Goal: Transaction & Acquisition: Purchase product/service

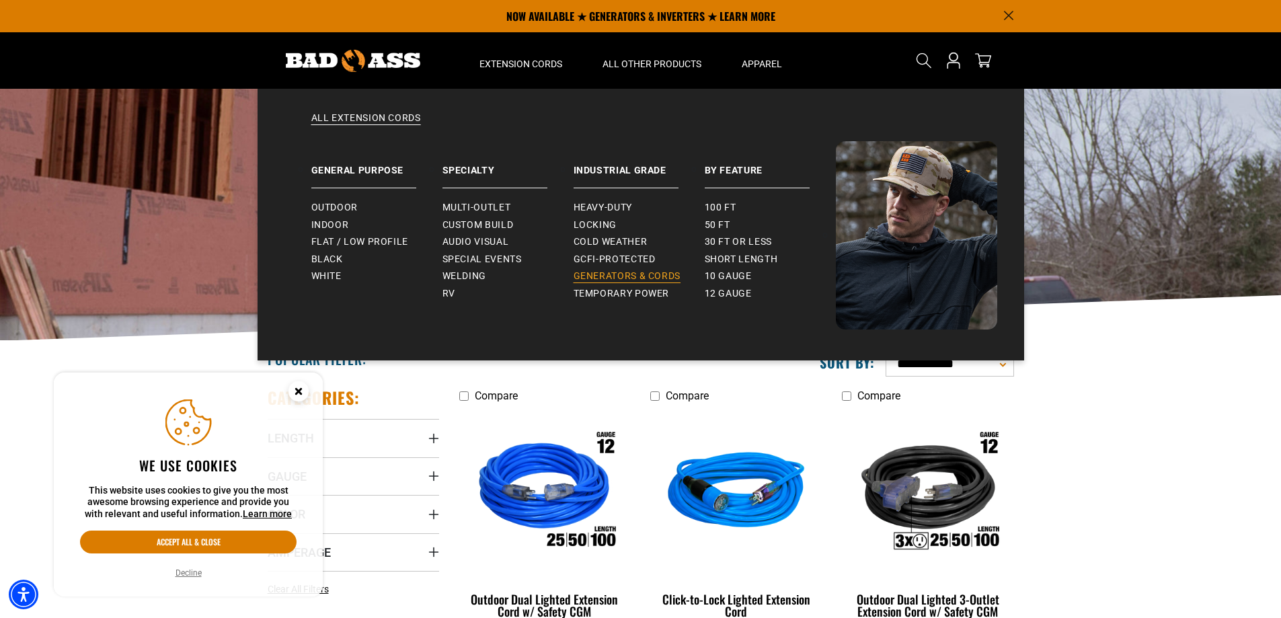
click at [650, 277] on span "Generators & Cords" at bounding box center [627, 276] width 108 height 12
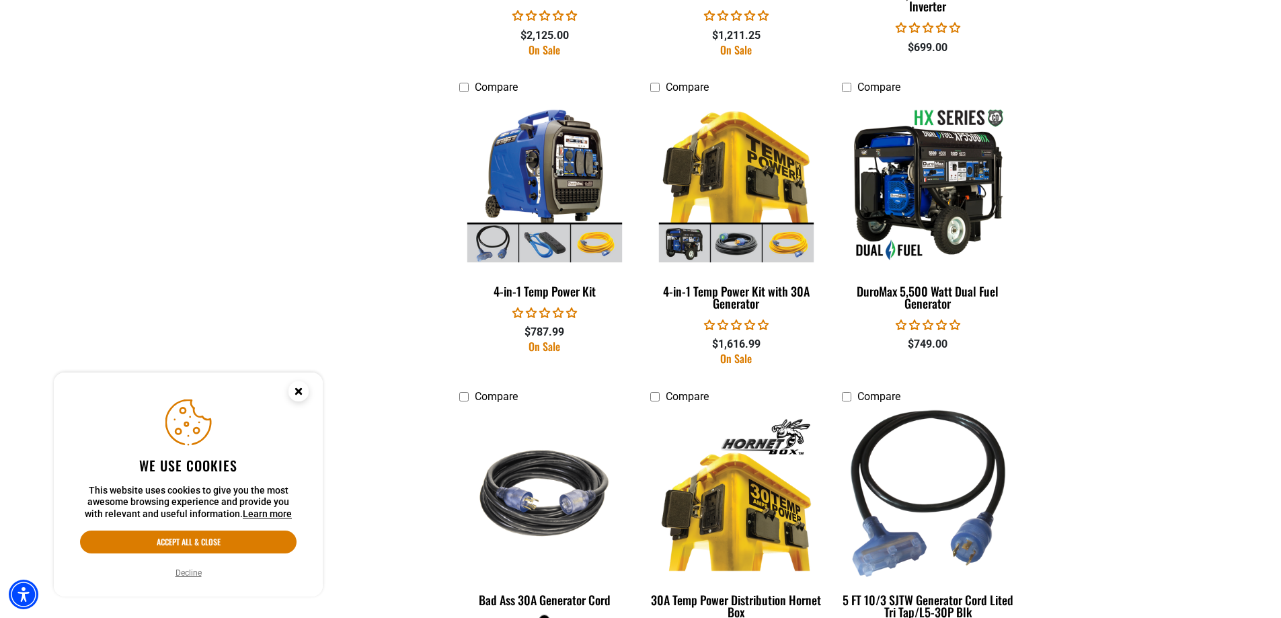
scroll to position [1345, 0]
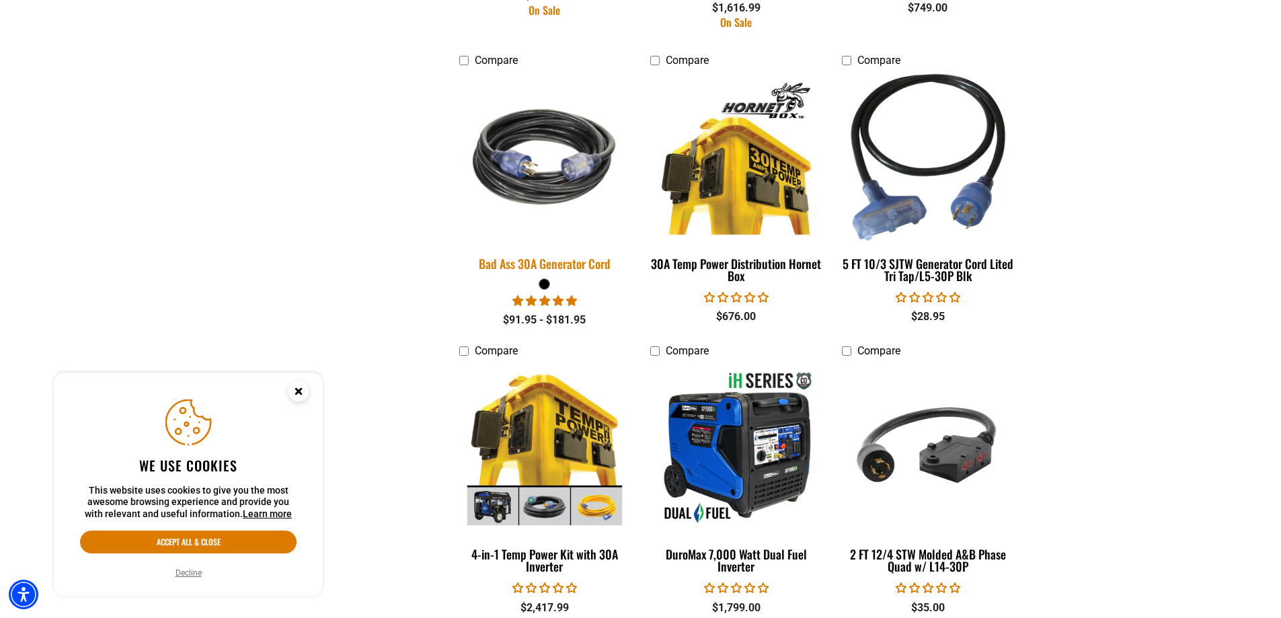
click at [520, 188] on img at bounding box center [544, 157] width 188 height 172
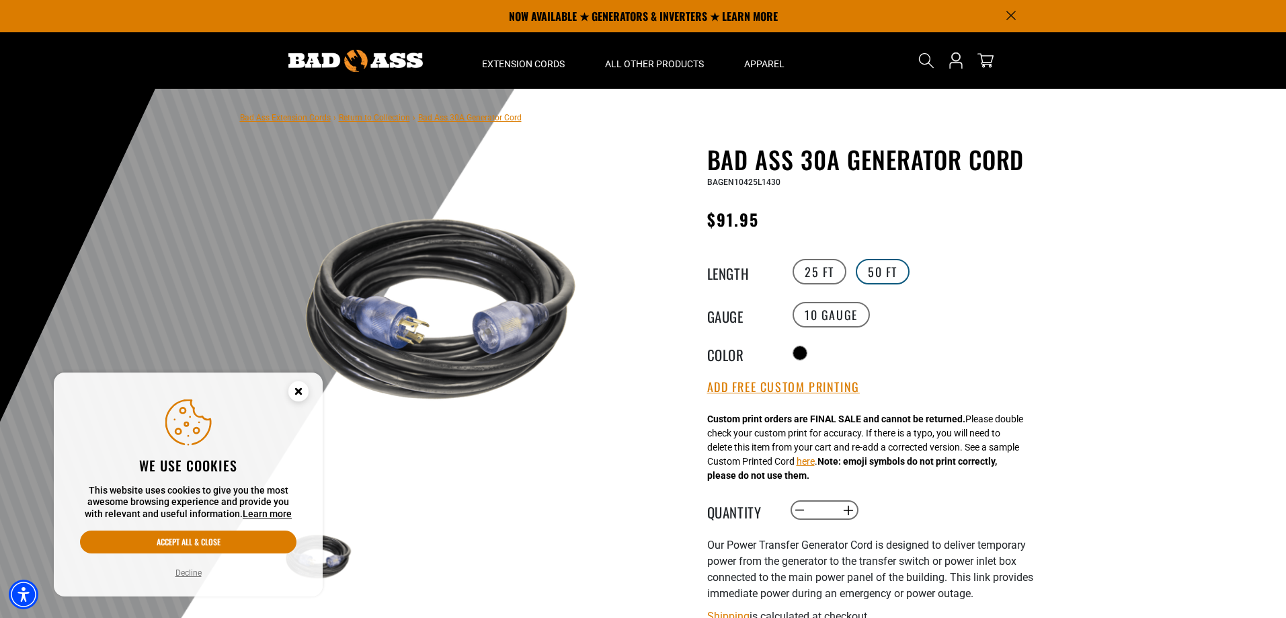
click at [882, 279] on label "50 FT" at bounding box center [883, 272] width 54 height 26
click at [811, 266] on label "25 FT" at bounding box center [820, 272] width 54 height 26
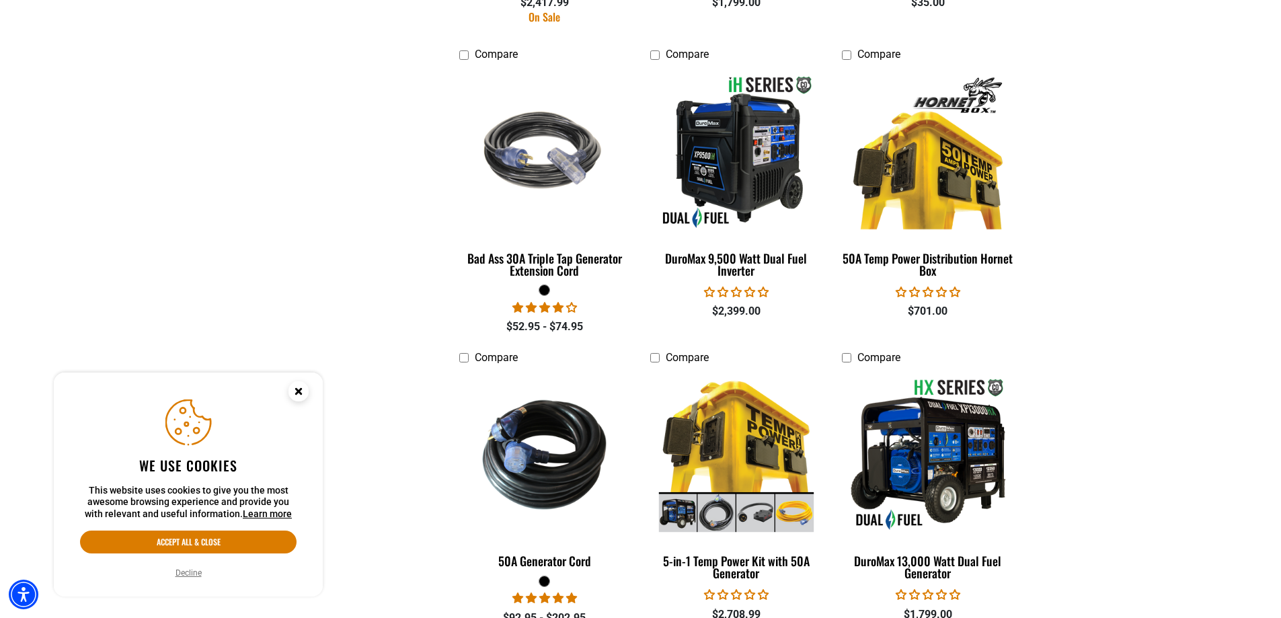
scroll to position [2353, 0]
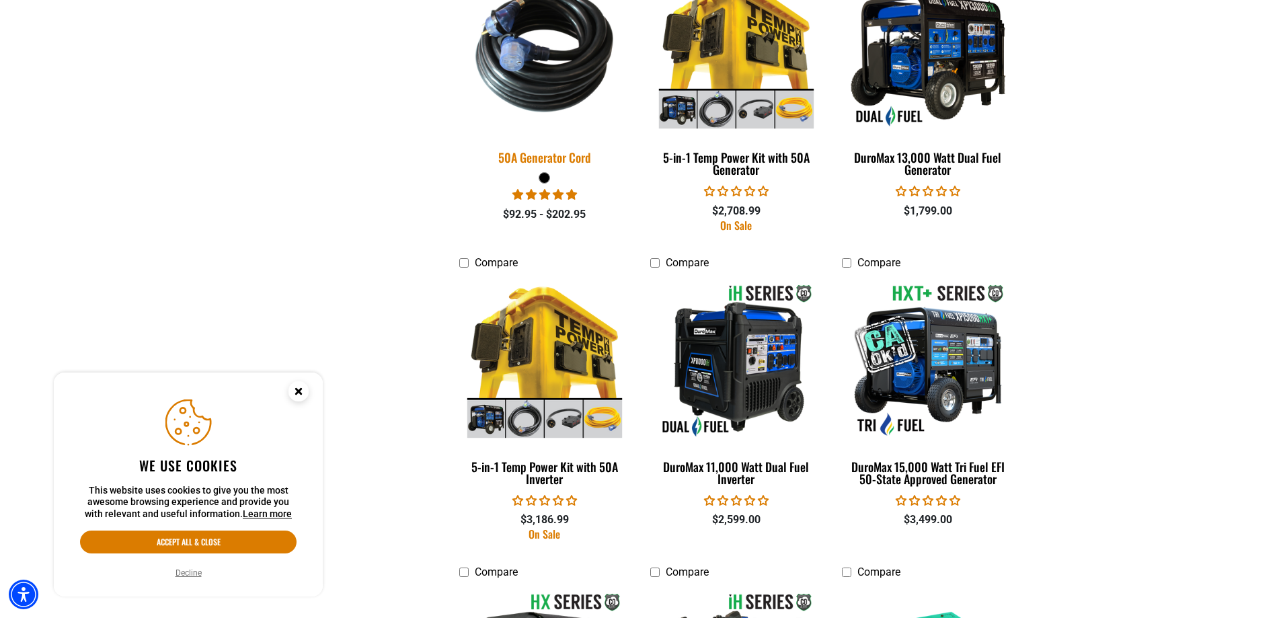
click at [506, 83] on img at bounding box center [544, 51] width 188 height 172
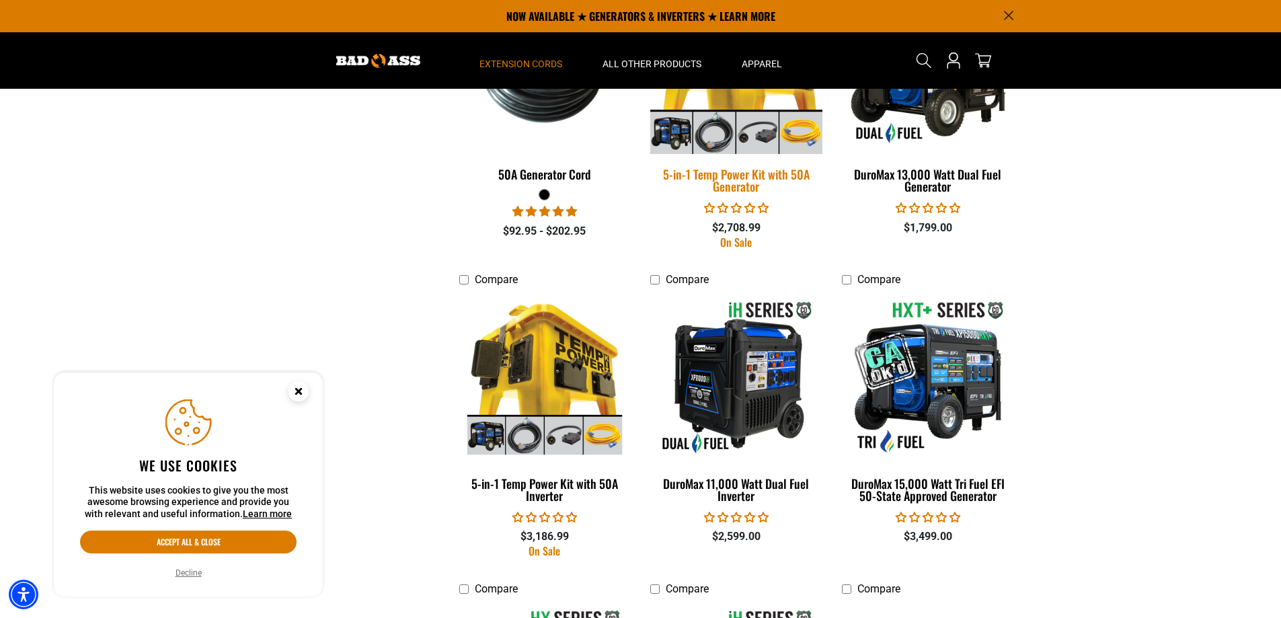
scroll to position [2132, 0]
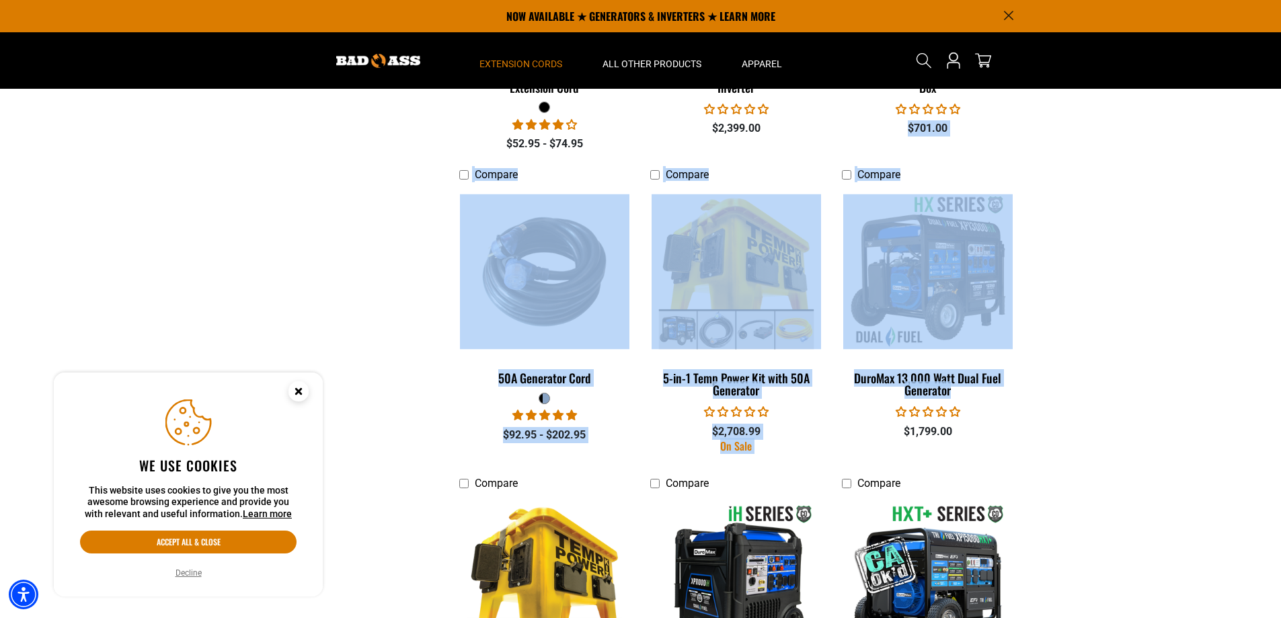
drag, startPoint x: 1280, startPoint y: 405, endPoint x: 1256, endPoint y: 71, distance: 335.0
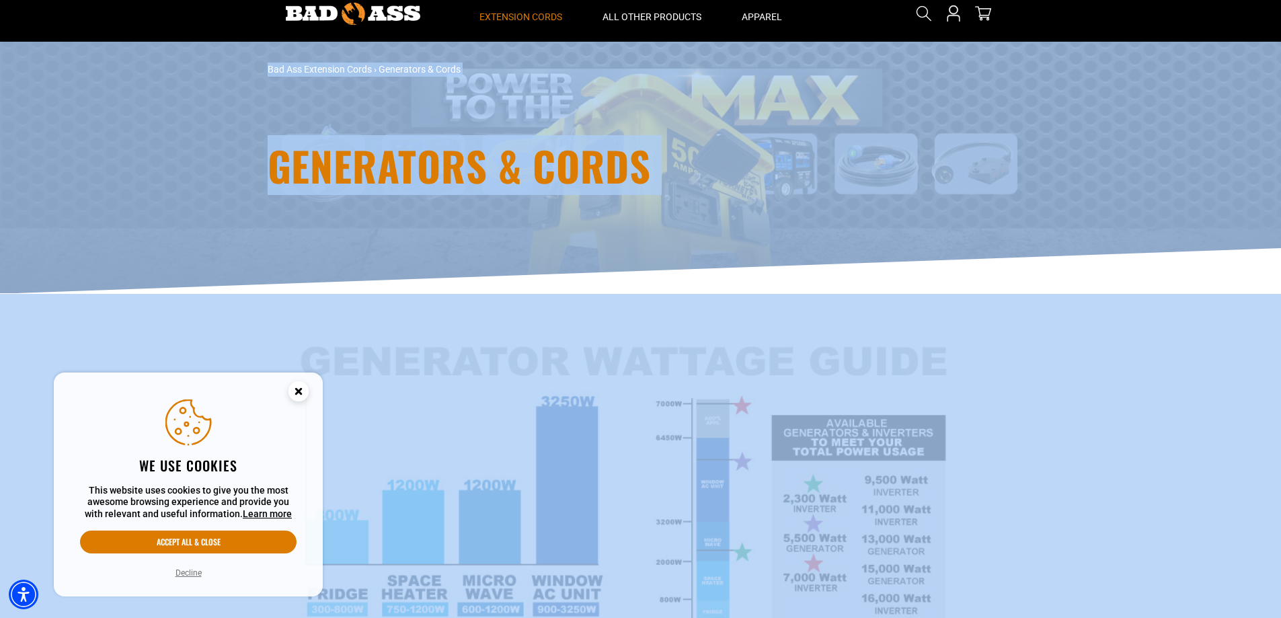
scroll to position [0, 0]
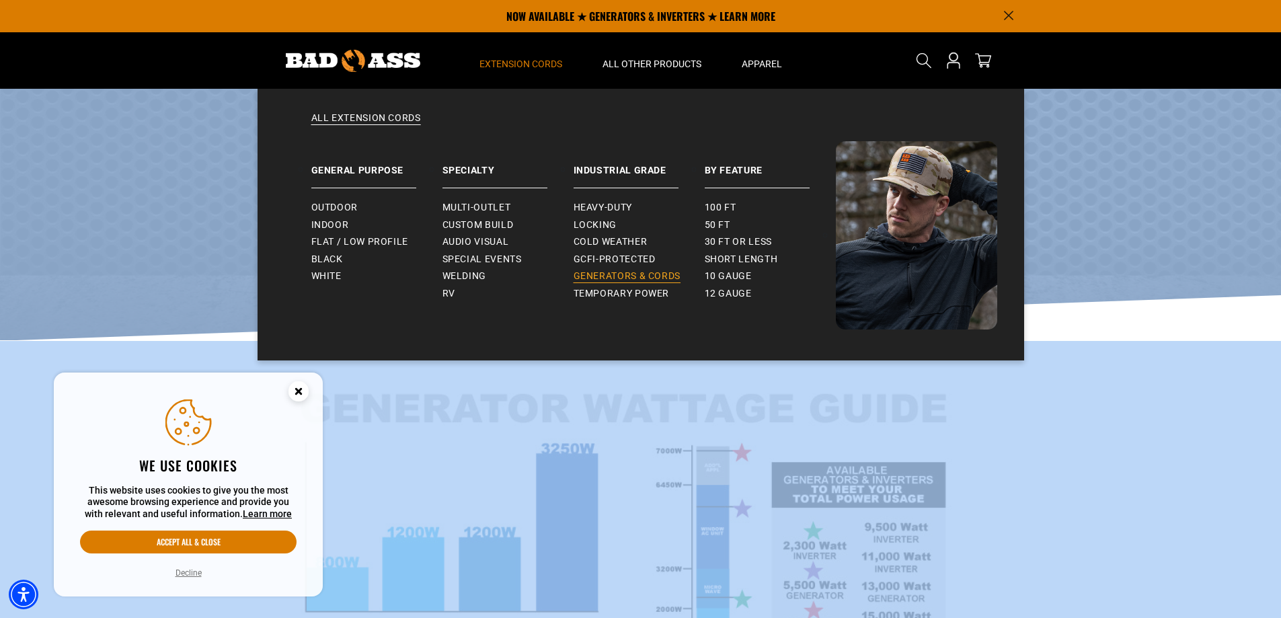
click at [595, 274] on span "Generators & Cords" at bounding box center [627, 276] width 108 height 12
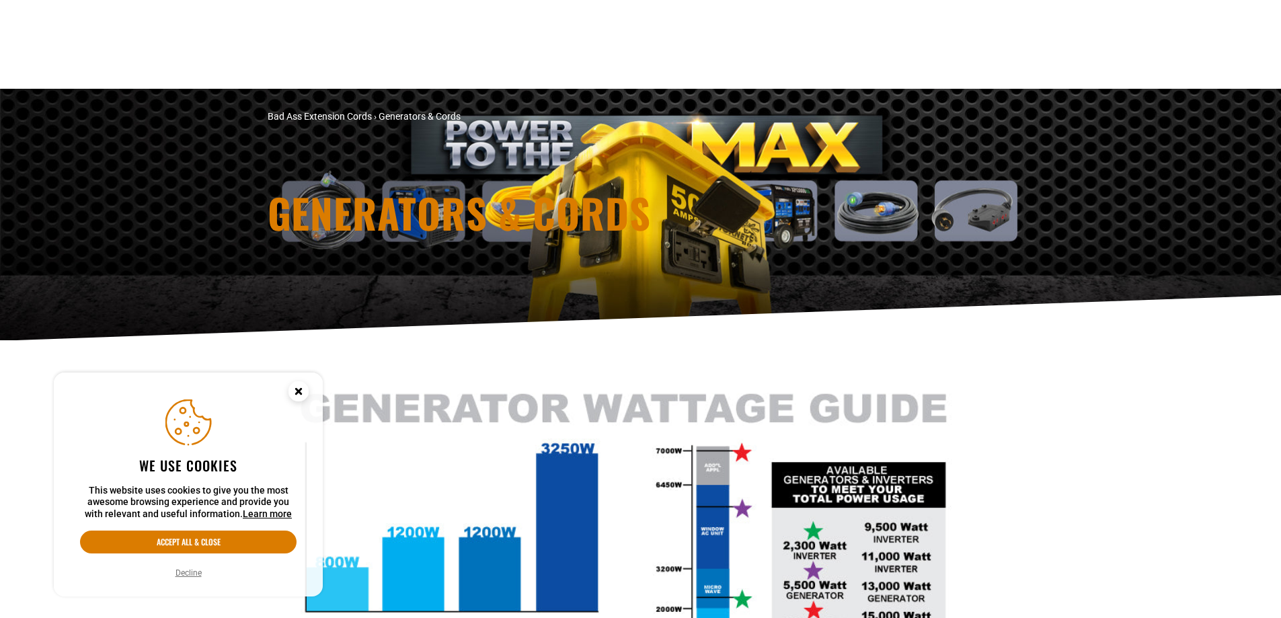
scroll to position [336, 0]
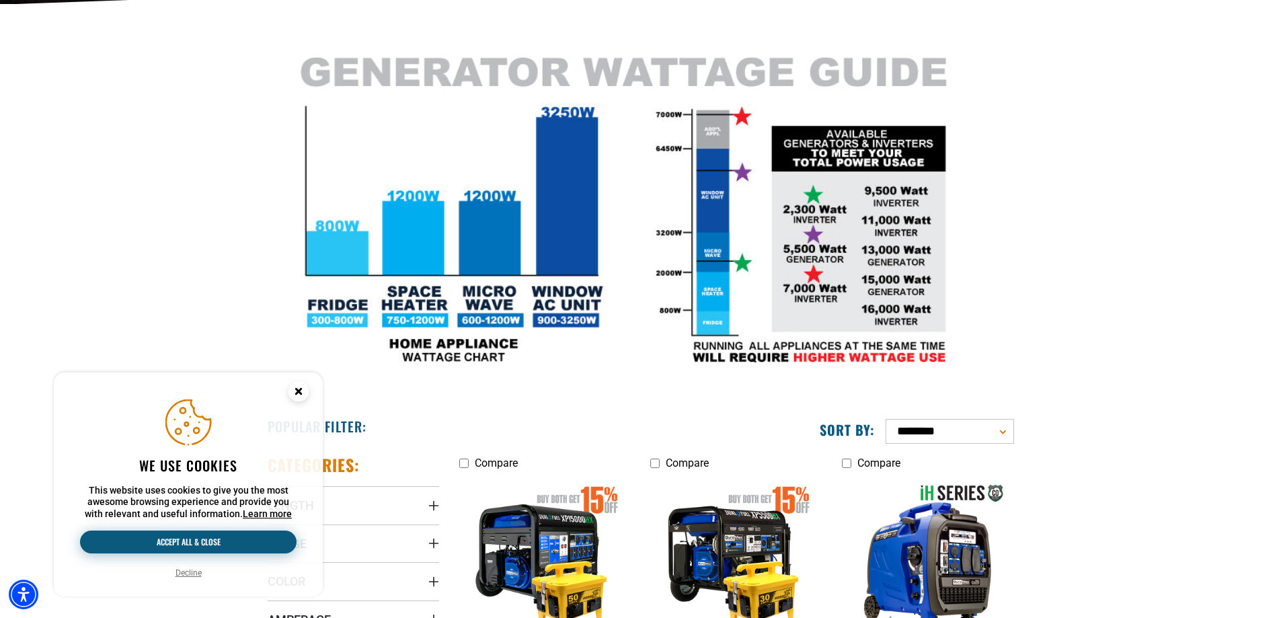
click at [240, 542] on button "Accept all & close" at bounding box center [188, 541] width 216 height 23
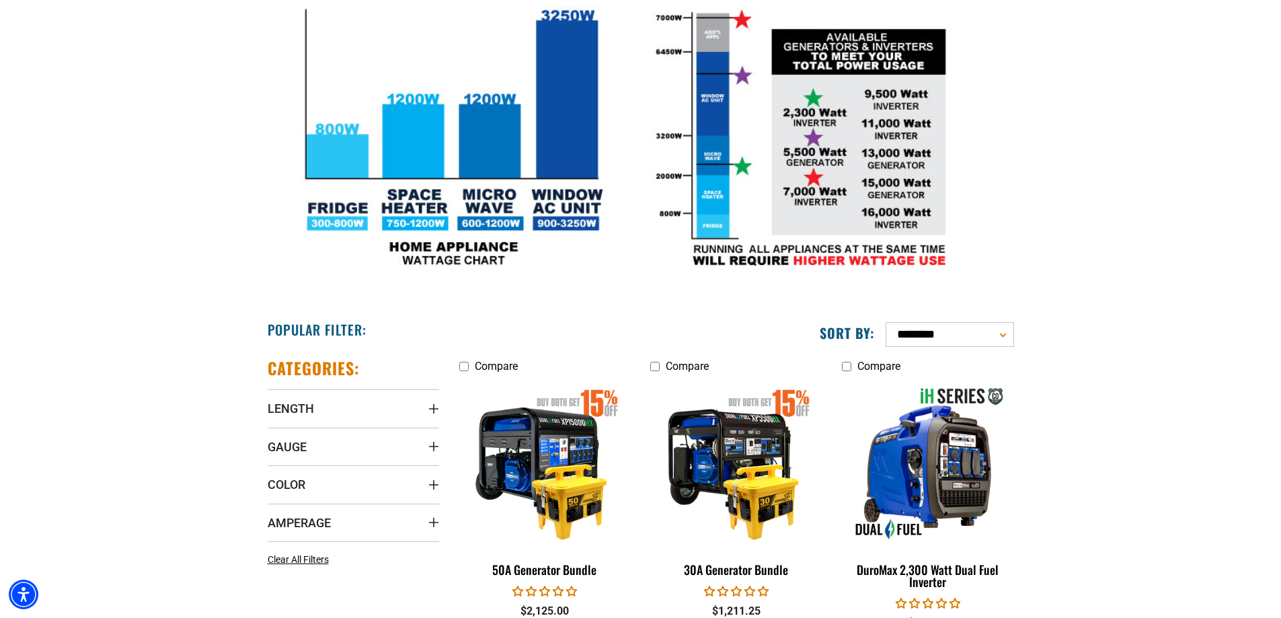
scroll to position [538, 0]
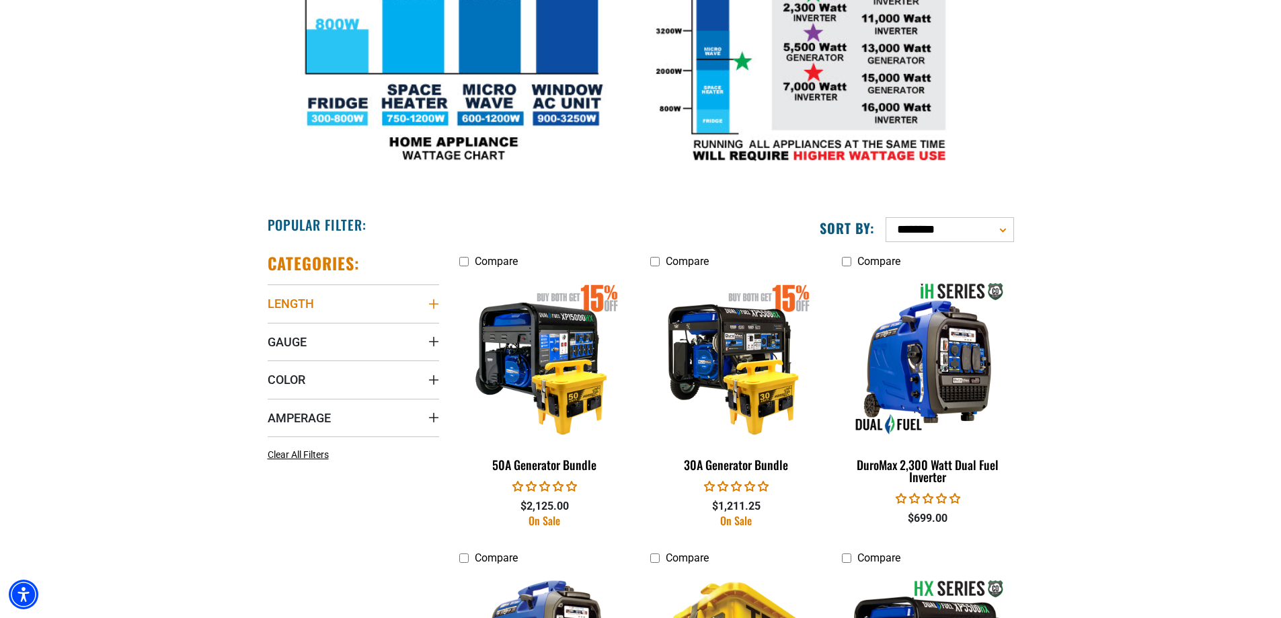
click at [358, 298] on summary "Length" at bounding box center [353, 303] width 171 height 38
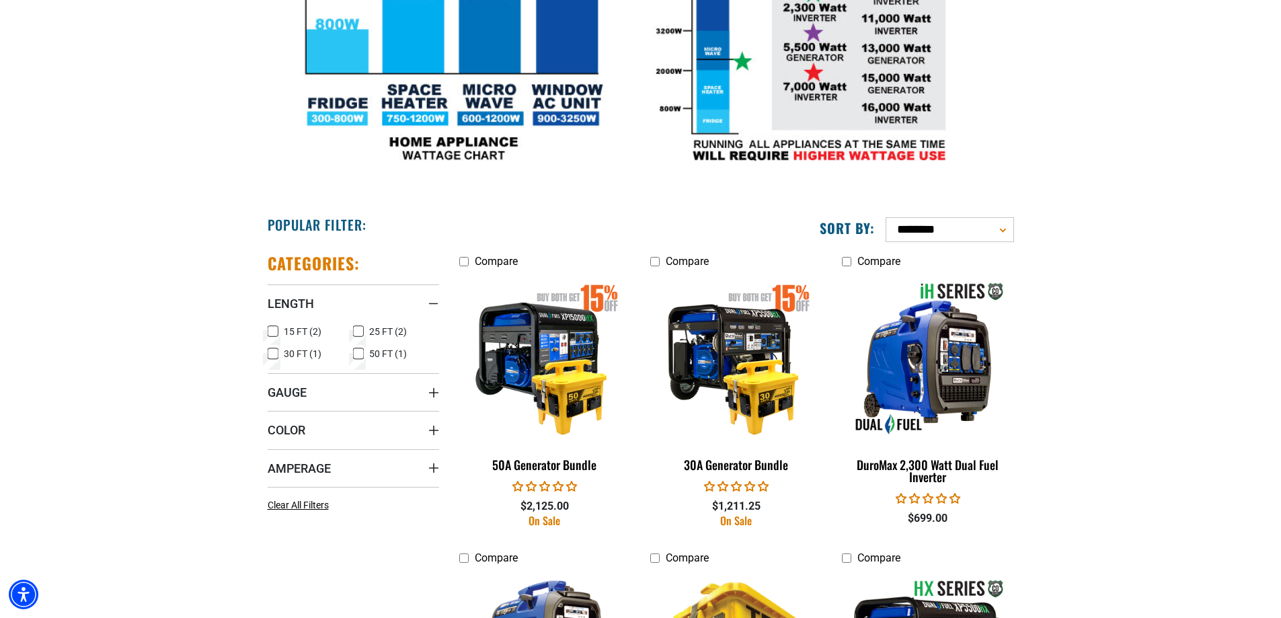
click at [268, 355] on rect at bounding box center [273, 353] width 11 height 11
